Goal: Information Seeking & Learning: Learn about a topic

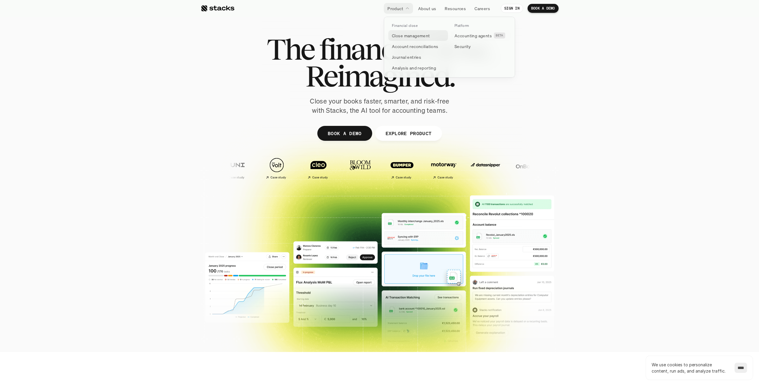
click at [396, 36] on p "Close management" at bounding box center [411, 35] width 38 height 6
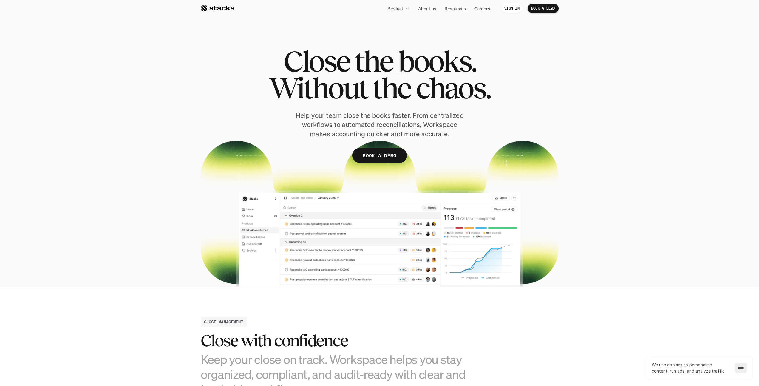
click at [213, 7] on div at bounding box center [218, 8] width 34 height 7
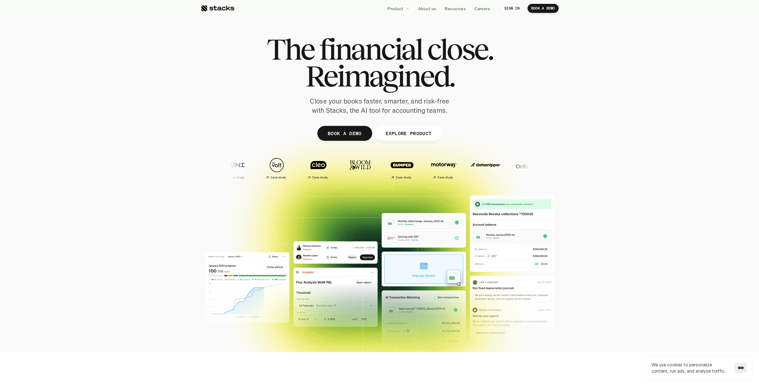
drag, startPoint x: 725, startPoint y: 350, endPoint x: 737, endPoint y: 357, distance: 14.2
click at [738, 367] on input "****" at bounding box center [740, 368] width 13 height 10
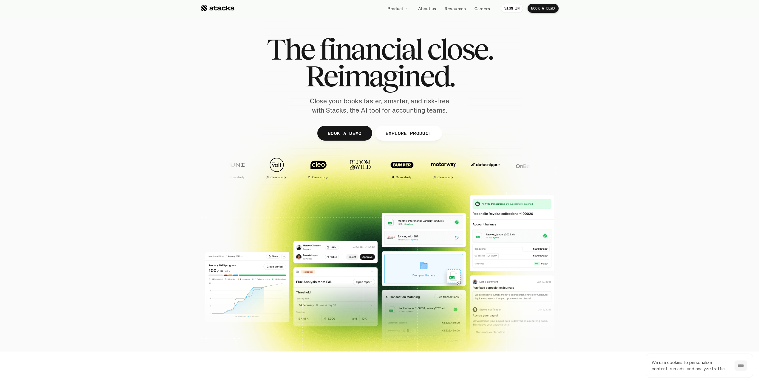
click at [626, 251] on div at bounding box center [379, 184] width 759 height 191
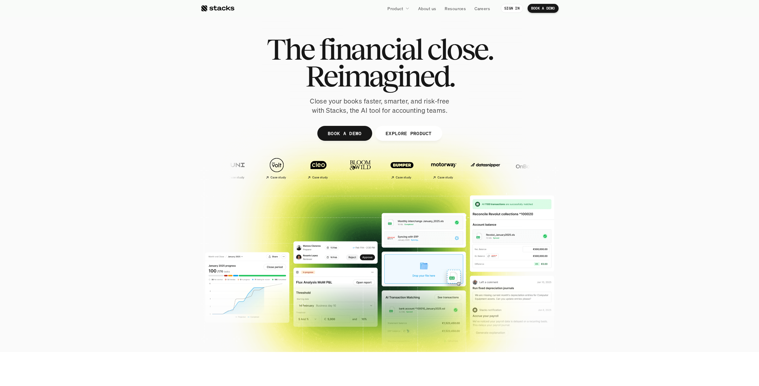
click at [400, 128] on link "EXPLORE PRODUCT" at bounding box center [408, 133] width 67 height 15
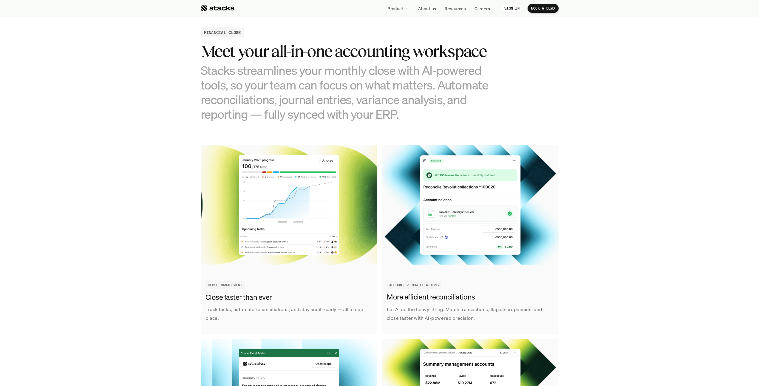
scroll to position [574, 0]
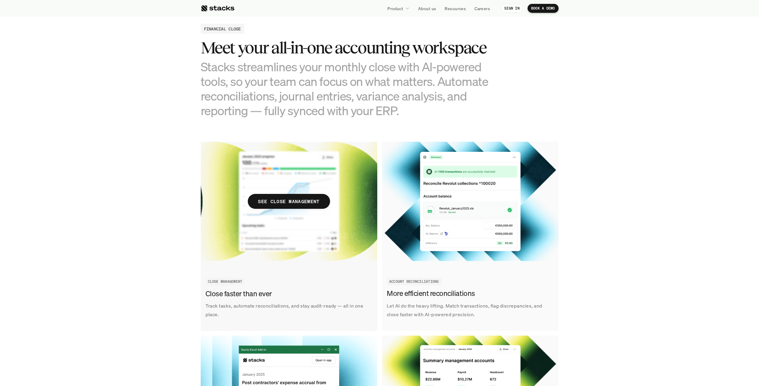
click at [272, 182] on img at bounding box center [289, 201] width 176 height 119
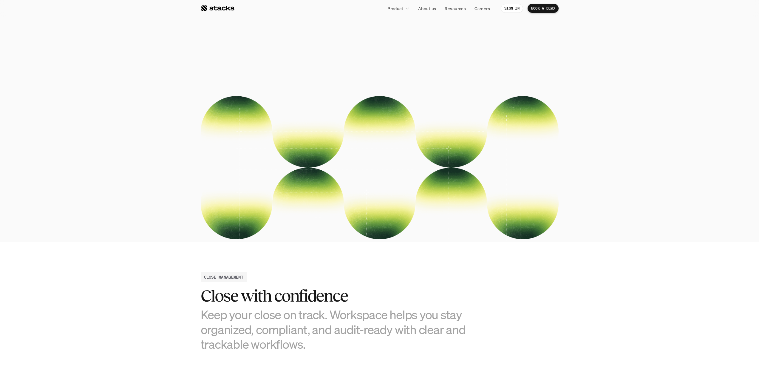
scroll to position [291, 0]
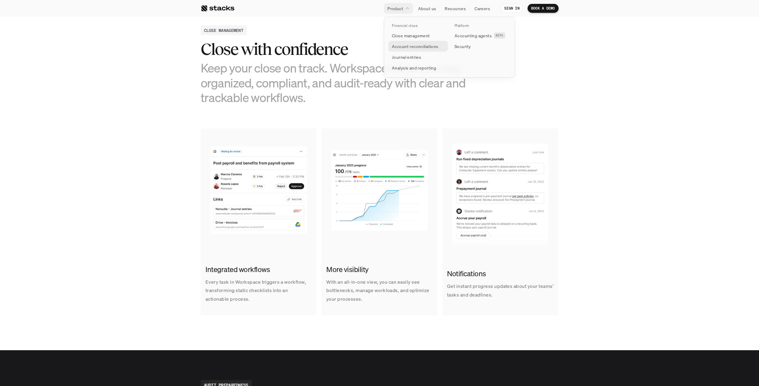
click at [399, 49] on p "Account reconciliations" at bounding box center [415, 46] width 47 height 6
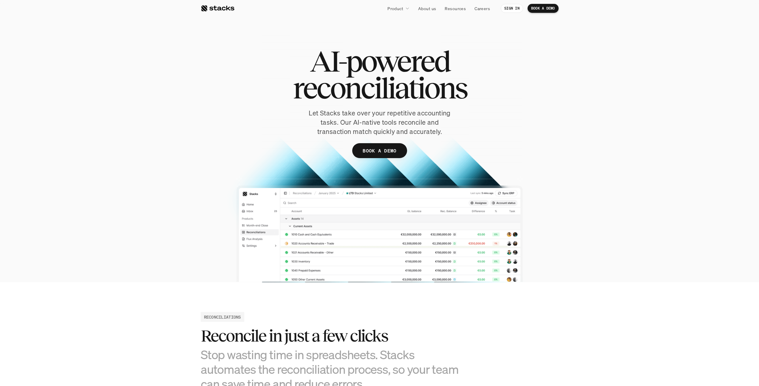
click at [333, 251] on div at bounding box center [380, 153] width 358 height 258
click at [231, 226] on div at bounding box center [380, 153] width 358 height 258
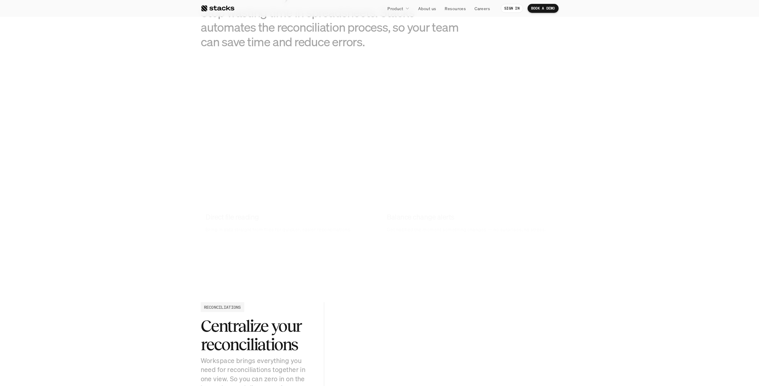
scroll to position [375, 0]
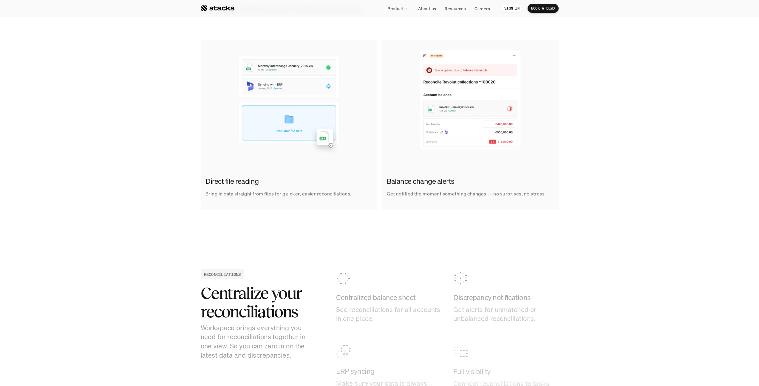
click at [465, 254] on section "RECONCILIATIONS Centralize your reconciliations Workspace brings everything you…" at bounding box center [379, 336] width 759 height 194
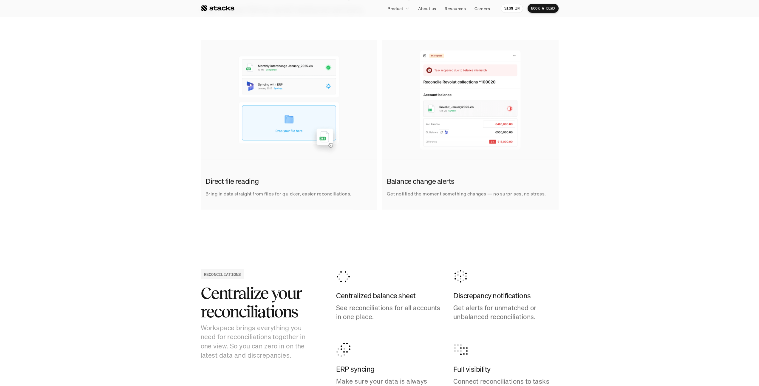
click at [150, 123] on div "Direct file reading Bring in data straight from files for quicker, easier recon…" at bounding box center [379, 124] width 750 height 169
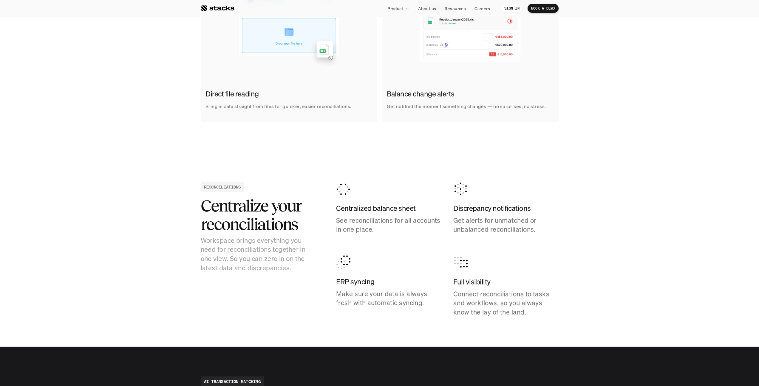
scroll to position [368, 0]
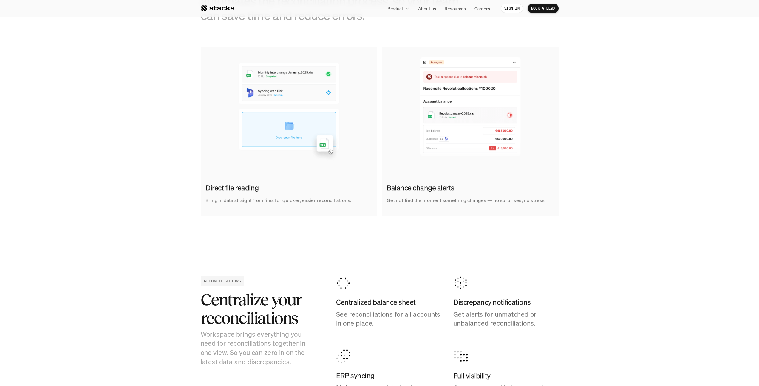
click at [443, 168] on link "Balance change alerts Get notified the moment something changes — no surprises,…" at bounding box center [470, 131] width 176 height 169
drag, startPoint x: 439, startPoint y: 188, endPoint x: 480, endPoint y: 193, distance: 41.2
click at [467, 192] on h2 "Balance change alerts" at bounding box center [469, 188] width 164 height 10
click at [600, 204] on div "Direct file reading Bring in data straight from files for quicker, easier recon…" at bounding box center [379, 131] width 750 height 169
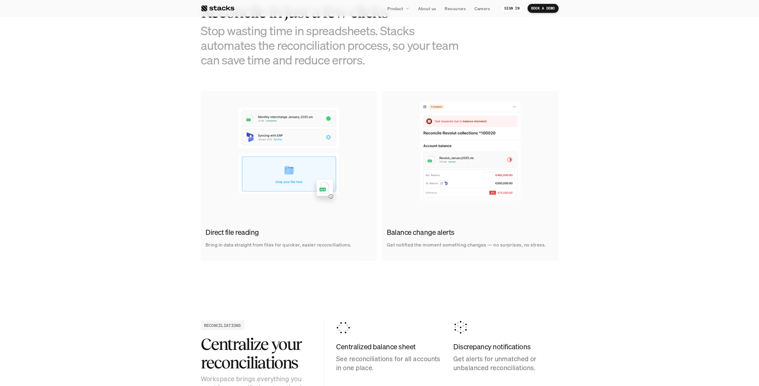
scroll to position [311, 0]
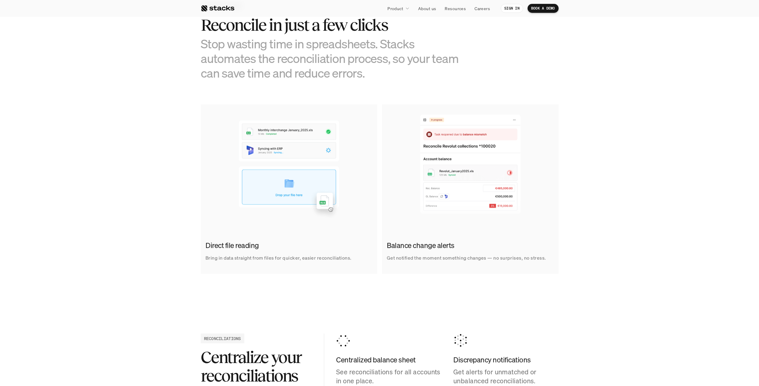
click at [599, 202] on div "Direct file reading Bring in data straight from files for quicker, easier recon…" at bounding box center [379, 188] width 750 height 169
click at [621, 182] on div "Direct file reading Bring in data straight from files for quicker, easier recon…" at bounding box center [379, 188] width 750 height 169
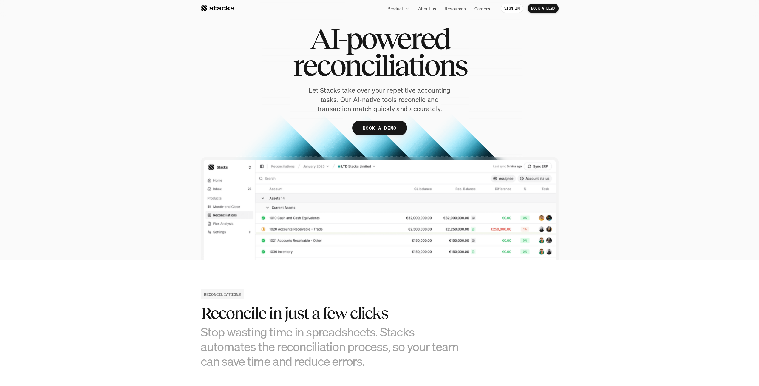
scroll to position [20, 0]
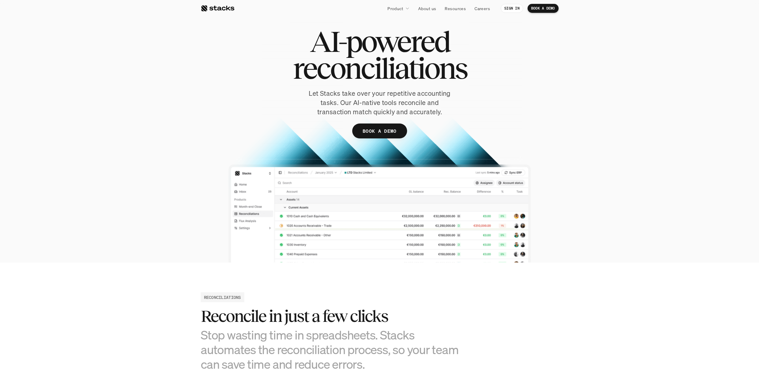
click at [623, 185] on section "AI-powered reconciliations Let Stacks take over your repetitive accounting task…" at bounding box center [379, 121] width 759 height 282
drag, startPoint x: 275, startPoint y: 76, endPoint x: 463, endPoint y: 86, distance: 188.7
click at [463, 86] on div "AI-powered reconciliations Let Stacks take over your repetitive accounting task…" at bounding box center [380, 92] width 358 height 128
click at [583, 92] on section "AI-powered reconciliations Let Stacks take over your repetitive accounting task…" at bounding box center [379, 121] width 759 height 282
click at [644, 104] on section "AI-powered reconciliations Let Stacks take over your repetitive accounting task…" at bounding box center [379, 121] width 759 height 282
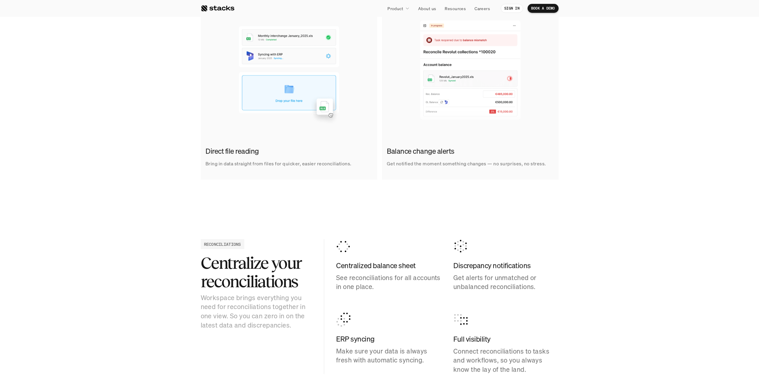
scroll to position [697, 0]
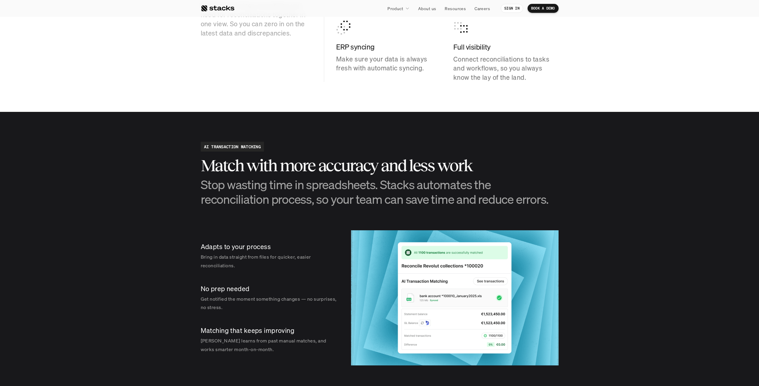
click at [613, 114] on section "AI TRANSACTION MATCHING Match with more accuracy and less work Stop wasting tim…" at bounding box center [379, 253] width 759 height 283
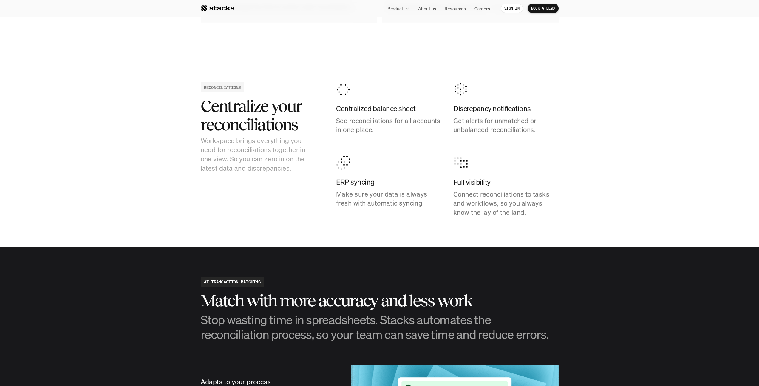
scroll to position [404, 0]
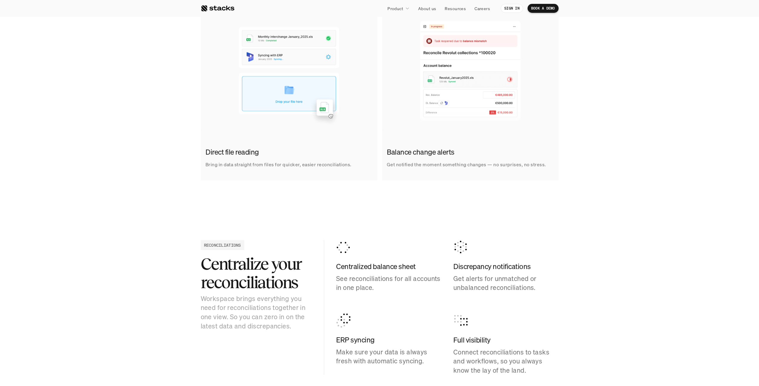
drag, startPoint x: 518, startPoint y: 173, endPoint x: 523, endPoint y: 184, distance: 11.2
click at [518, 174] on link "Balance change alerts Get notified the moment something changes — no surprises,…" at bounding box center [470, 95] width 176 height 169
drag, startPoint x: 526, startPoint y: 235, endPoint x: 569, endPoint y: 297, distance: 75.1
click at [569, 297] on section "RECONCILIATIONS Centralize your reconciliations Workspace brings everything you…" at bounding box center [379, 307] width 759 height 194
click at [572, 295] on section "RECONCILIATIONS Centralize your reconciliations Workspace brings everything you…" at bounding box center [379, 307] width 759 height 194
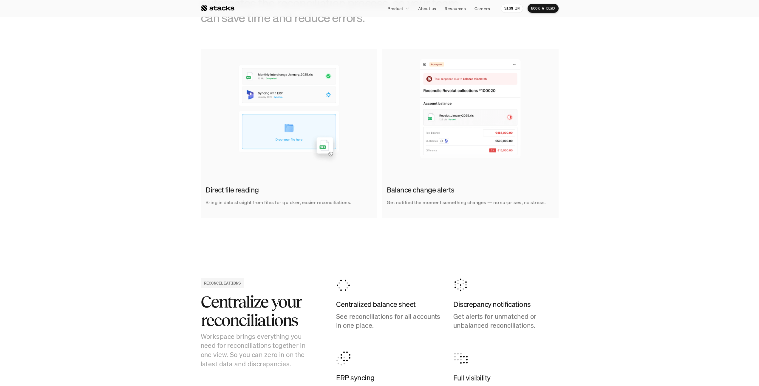
scroll to position [278, 0]
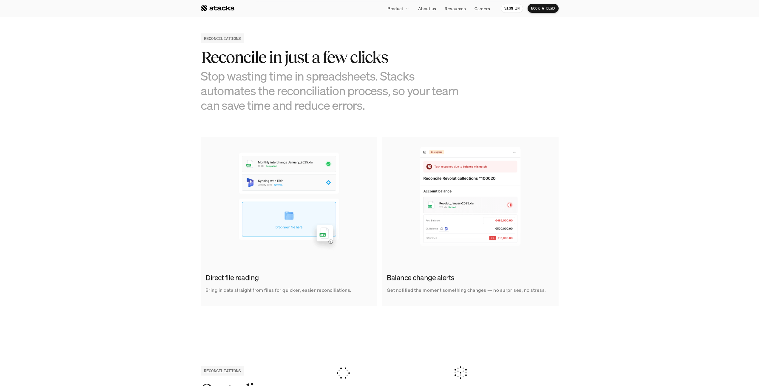
click at [598, 151] on div "Direct file reading Bring in data straight from files for quicker, easier recon…" at bounding box center [379, 221] width 750 height 169
drag, startPoint x: 391, startPoint y: 103, endPoint x: 318, endPoint y: 36, distance: 98.9
click at [318, 34] on div "RECONCILIATIONS Reconcile in just a few clicks Stop wasting time in spreadsheet…" at bounding box center [380, 72] width 358 height 79
click at [343, 79] on h3 "Stop wasting time in spreadsheets. Stacks automates the reconciliation process,…" at bounding box center [335, 91] width 268 height 44
drag, startPoint x: 655, startPoint y: 12, endPoint x: 663, endPoint y: 1, distance: 14.3
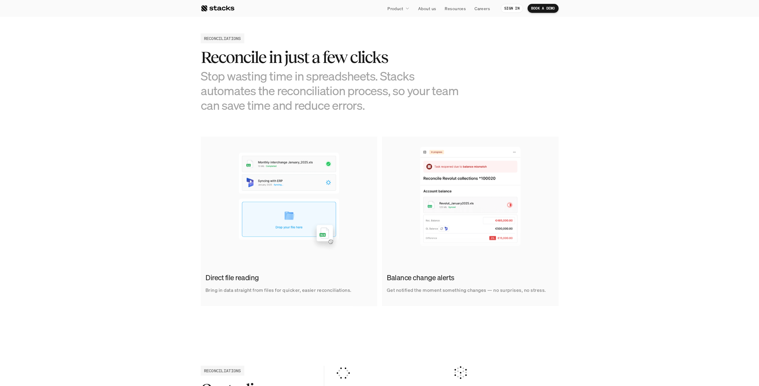
click at [655, 12] on nav "Product About us Resources Careers SIGN IN BOOK A DEMO" at bounding box center [379, 8] width 759 height 17
